Goal: Task Accomplishment & Management: Manage account settings

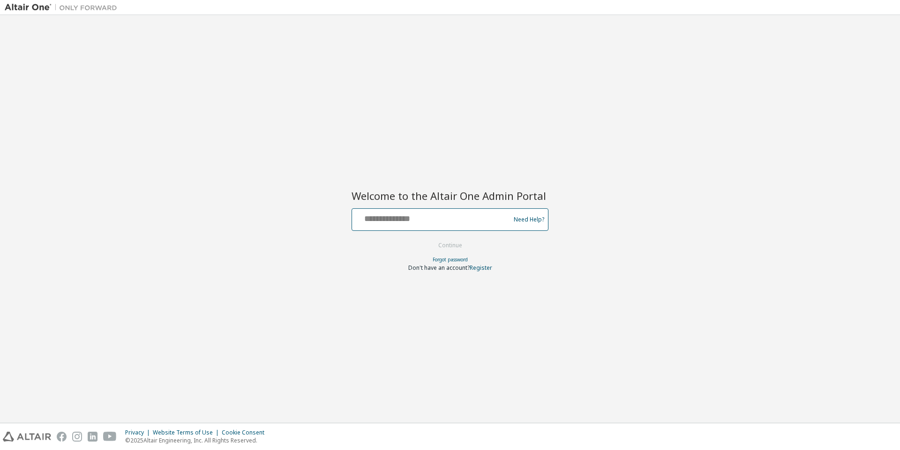
click at [454, 221] on input "text" at bounding box center [432, 217] width 153 height 14
type input "**********"
click at [428, 238] on button "Continue" at bounding box center [450, 245] width 44 height 14
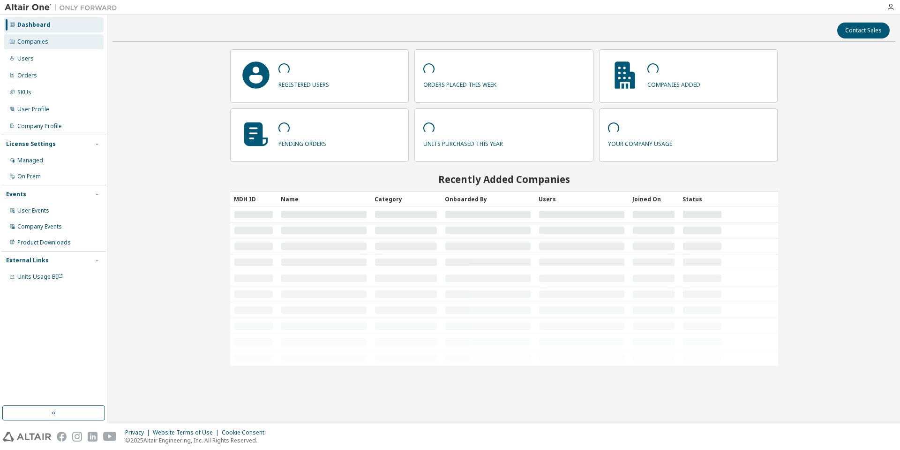
click at [60, 41] on div "Companies" at bounding box center [54, 41] width 100 height 15
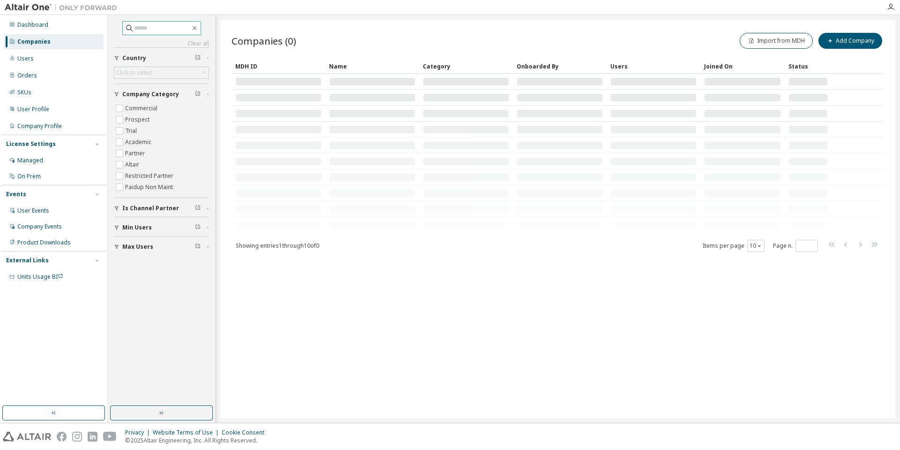
click at [143, 28] on input "text" at bounding box center [162, 27] width 56 height 9
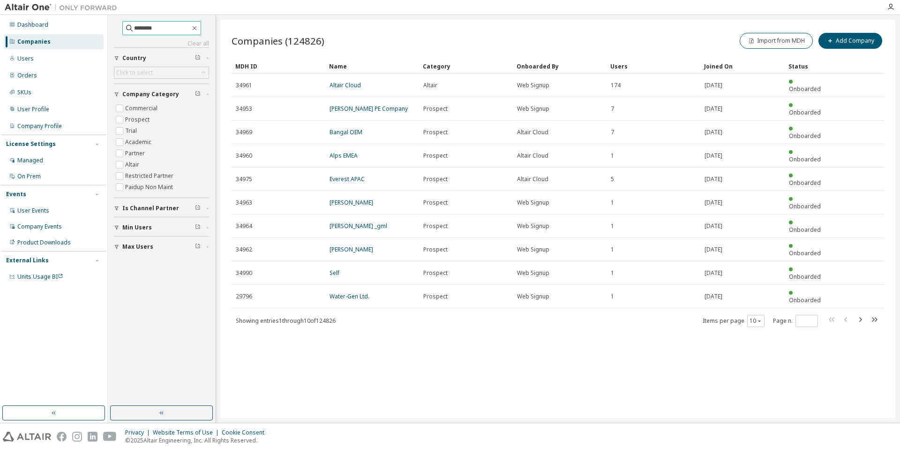
type input "********"
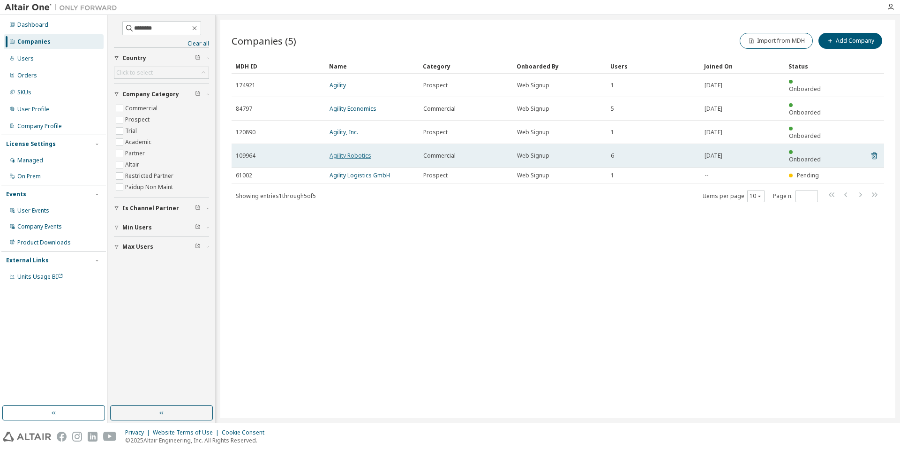
click at [348, 151] on link "Agility Robotics" at bounding box center [351, 155] width 42 height 8
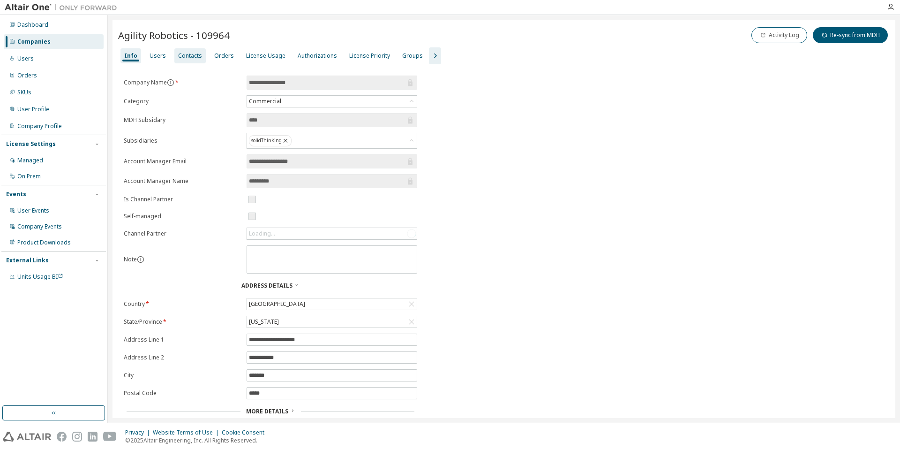
click at [176, 49] on div "Contacts" at bounding box center [189, 55] width 31 height 15
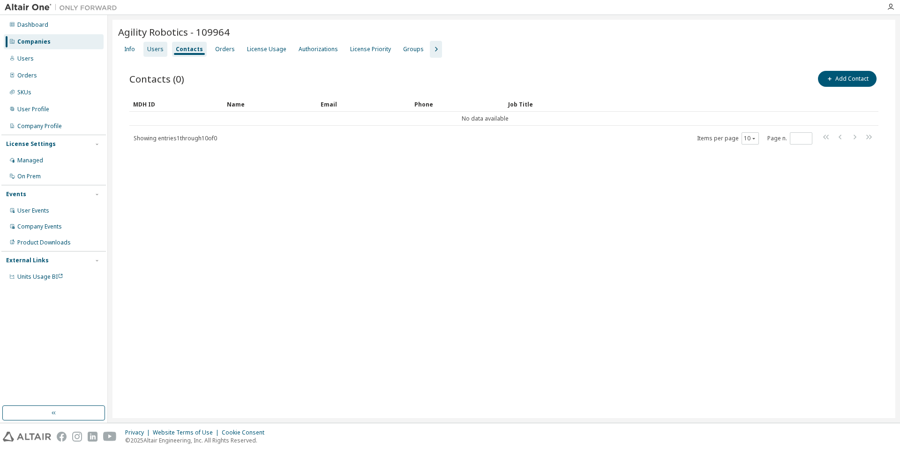
click at [159, 50] on div "Users" at bounding box center [155, 49] width 16 height 8
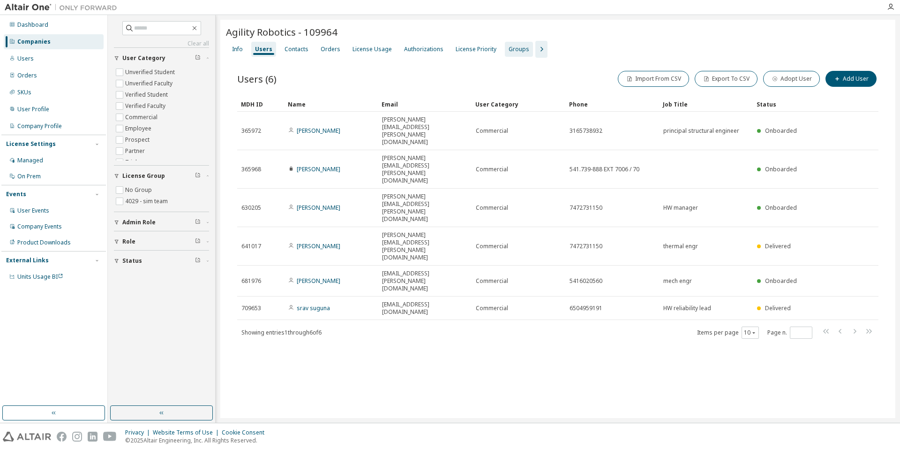
click at [515, 47] on div "Groups" at bounding box center [519, 49] width 21 height 8
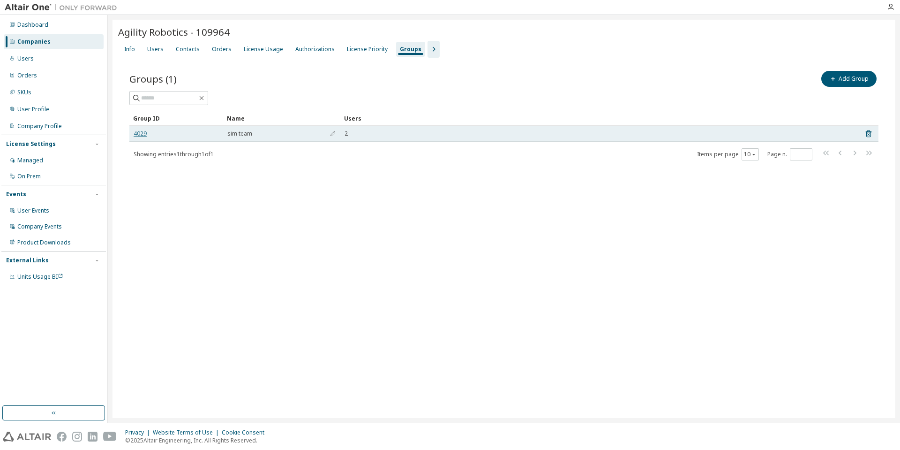
click at [139, 134] on link "4029" at bounding box center [140, 134] width 13 height 8
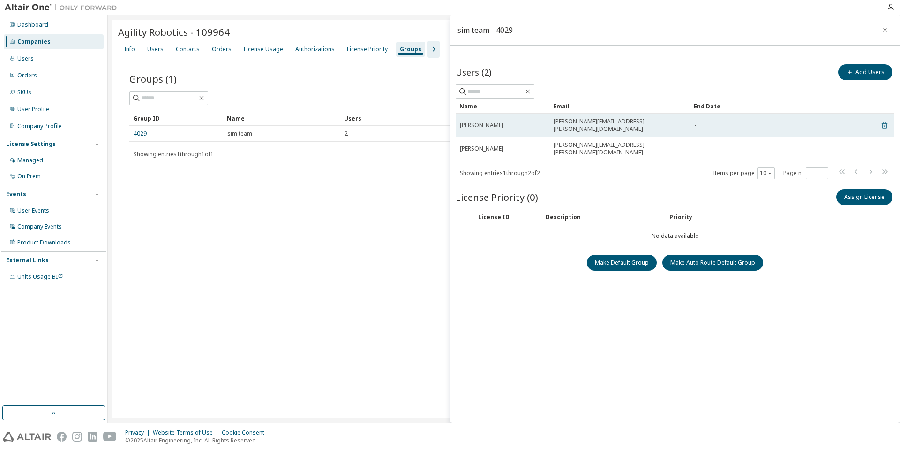
click at [885, 123] on icon at bounding box center [884, 125] width 8 height 11
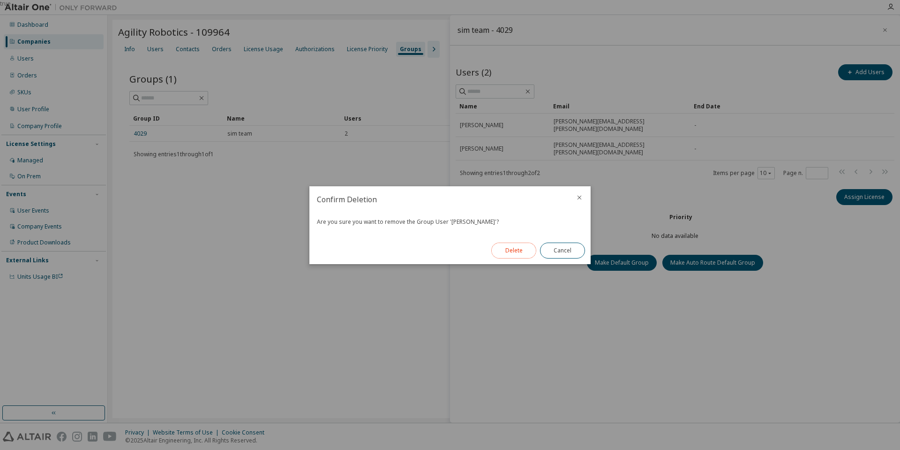
click at [520, 255] on button "Delete" at bounding box center [513, 250] width 45 height 16
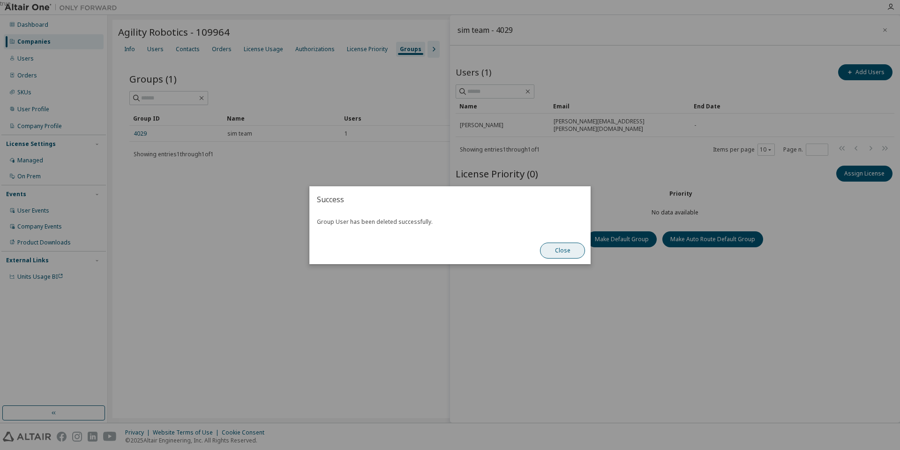
click at [567, 251] on button "Close" at bounding box center [562, 250] width 45 height 16
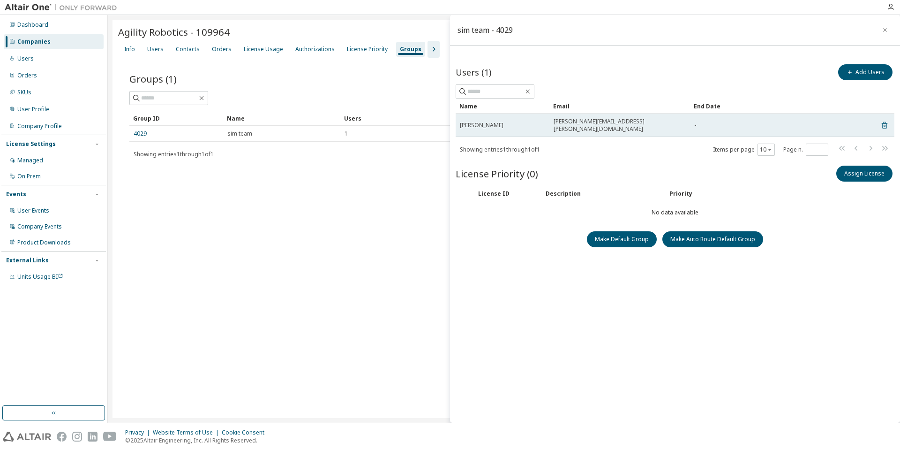
click at [884, 121] on icon at bounding box center [884, 125] width 8 height 11
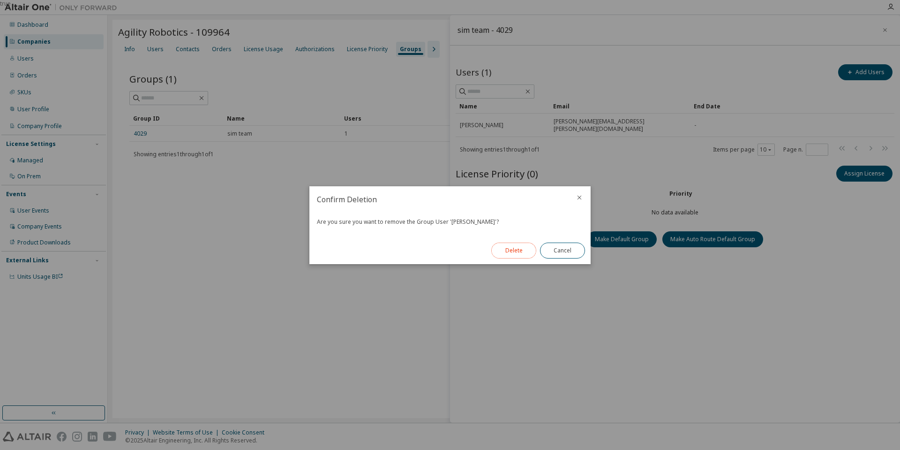
click at [510, 249] on button "Delete" at bounding box center [513, 250] width 45 height 16
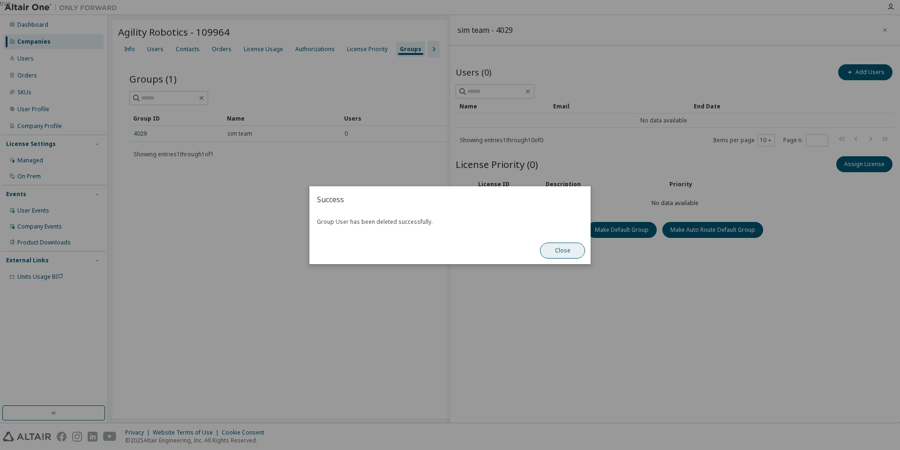
click at [577, 254] on button "Close" at bounding box center [562, 250] width 45 height 16
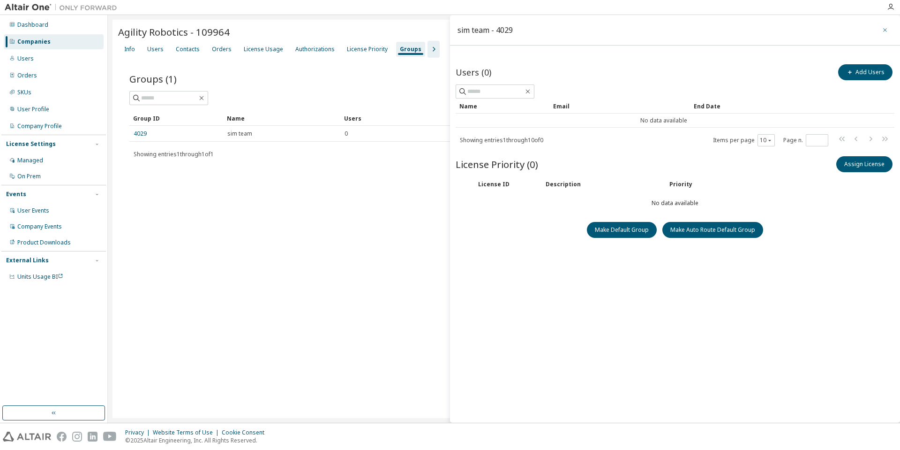
click at [888, 32] on button "button" at bounding box center [885, 30] width 15 height 15
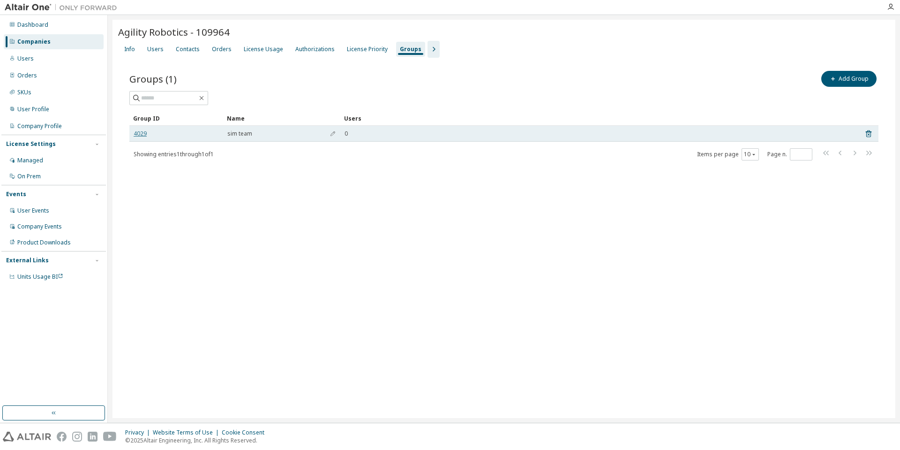
click at [144, 136] on link "4029" at bounding box center [140, 134] width 13 height 8
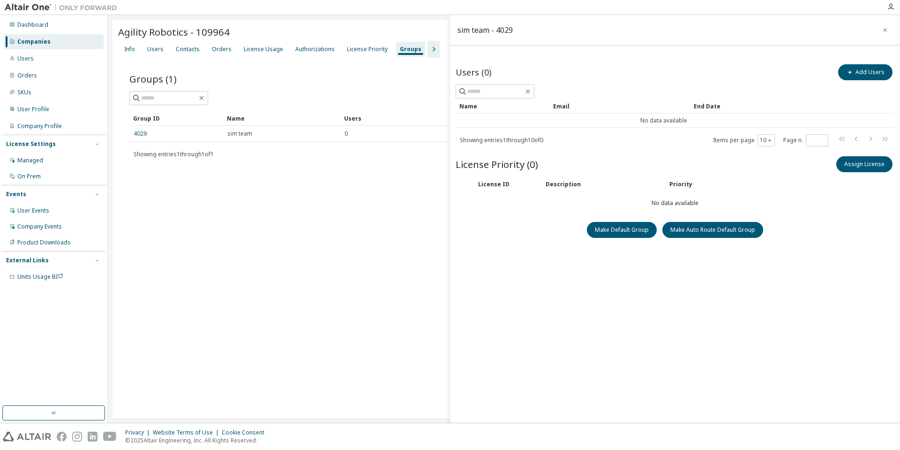
click at [885, 30] on icon "button" at bounding box center [885, 30] width 7 height 8
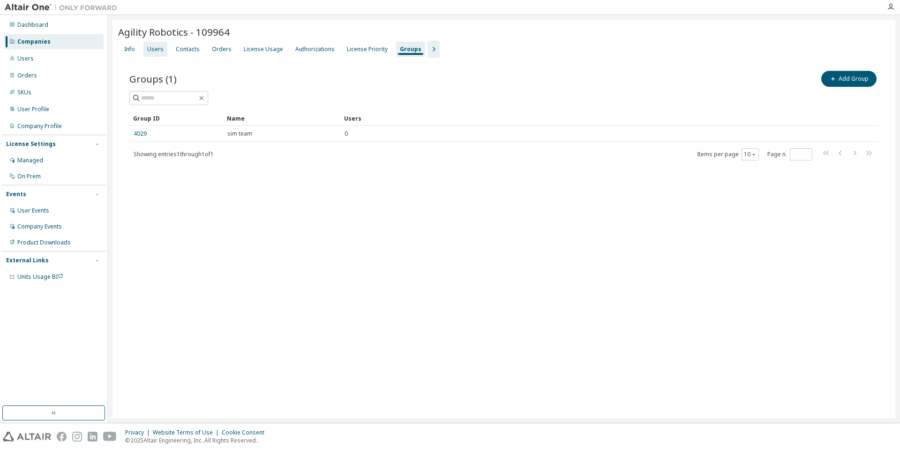
click at [155, 49] on div "Users" at bounding box center [155, 49] width 16 height 8
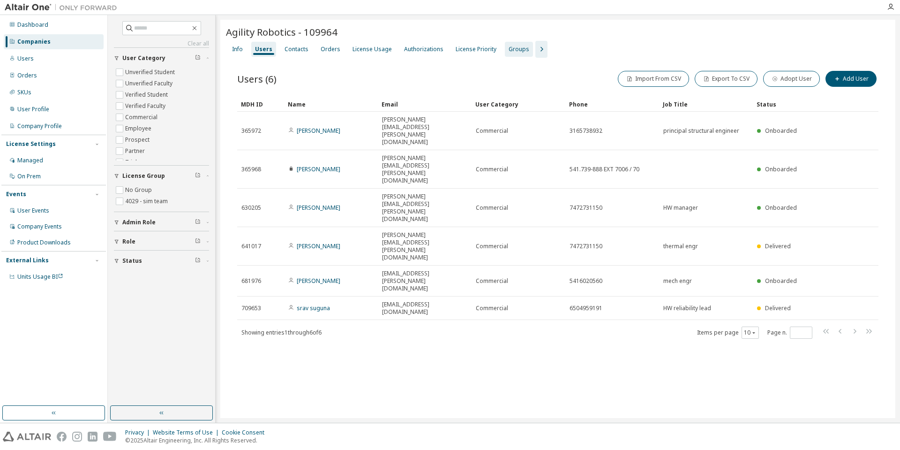
click at [509, 46] on div "Groups" at bounding box center [519, 49] width 21 height 8
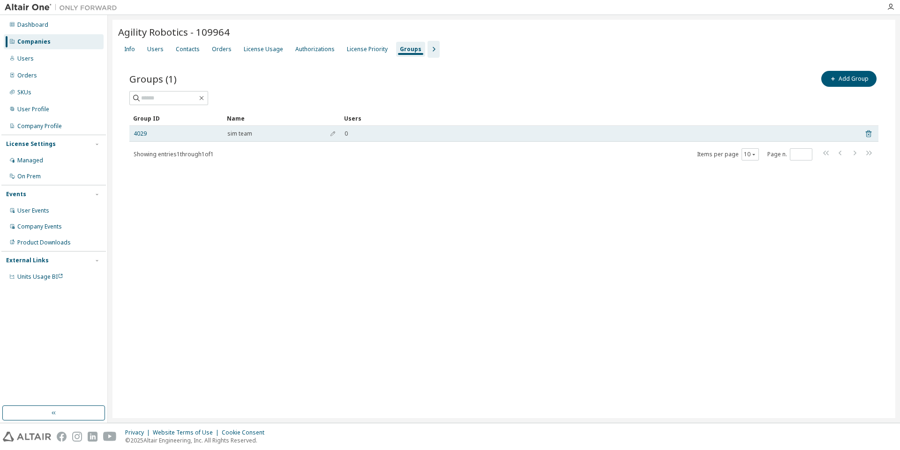
click at [868, 135] on icon at bounding box center [868, 134] width 2 height 2
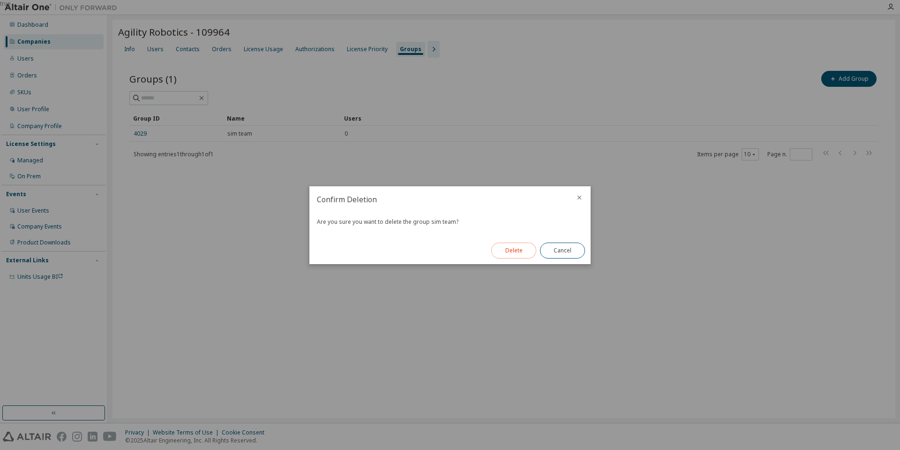
click at [523, 252] on button "Delete" at bounding box center [513, 250] width 45 height 16
click at [569, 248] on button "Close" at bounding box center [562, 250] width 45 height 16
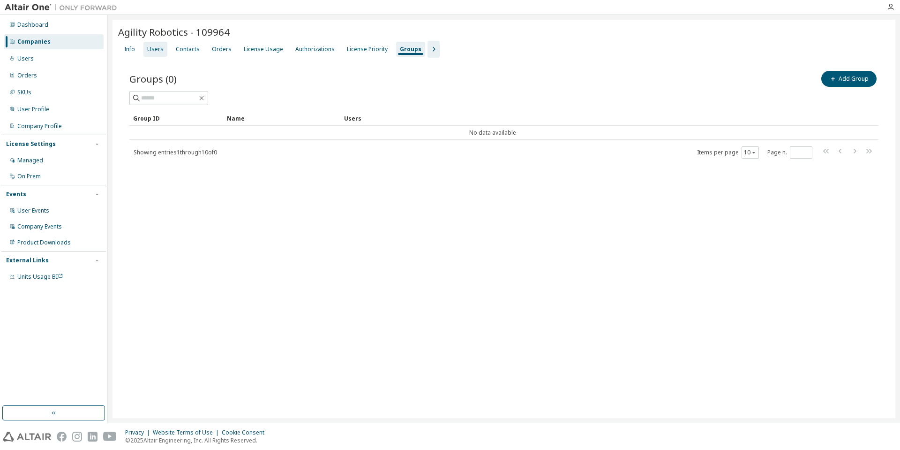
click at [158, 52] on div "Users" at bounding box center [155, 49] width 16 height 8
